Goal: Find specific page/section: Find specific page/section

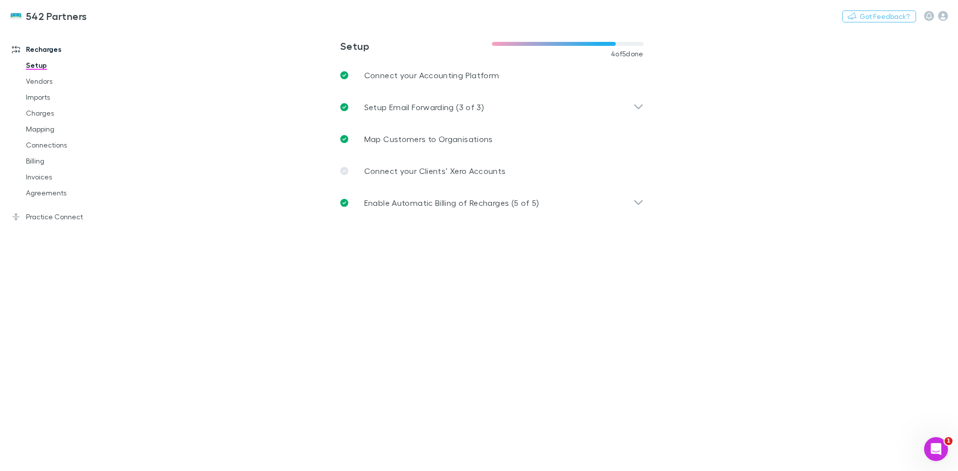
click at [54, 198] on link "Agreements" at bounding box center [75, 193] width 119 height 16
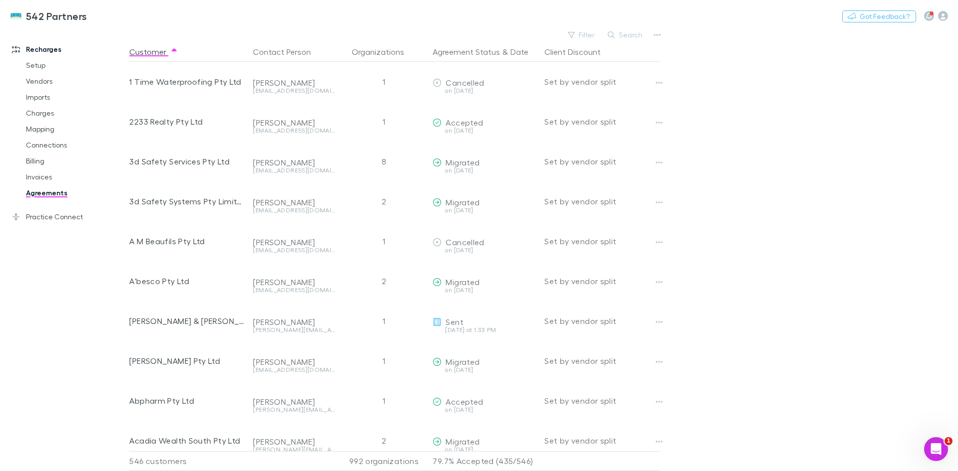
click at [621, 35] on button "Search" at bounding box center [625, 35] width 45 height 12
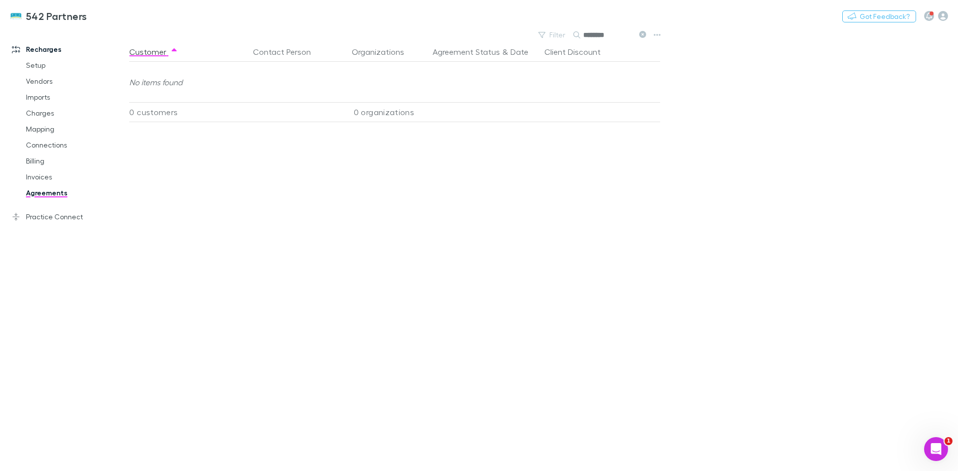
type input "********"
